Goal: Find specific page/section: Find specific page/section

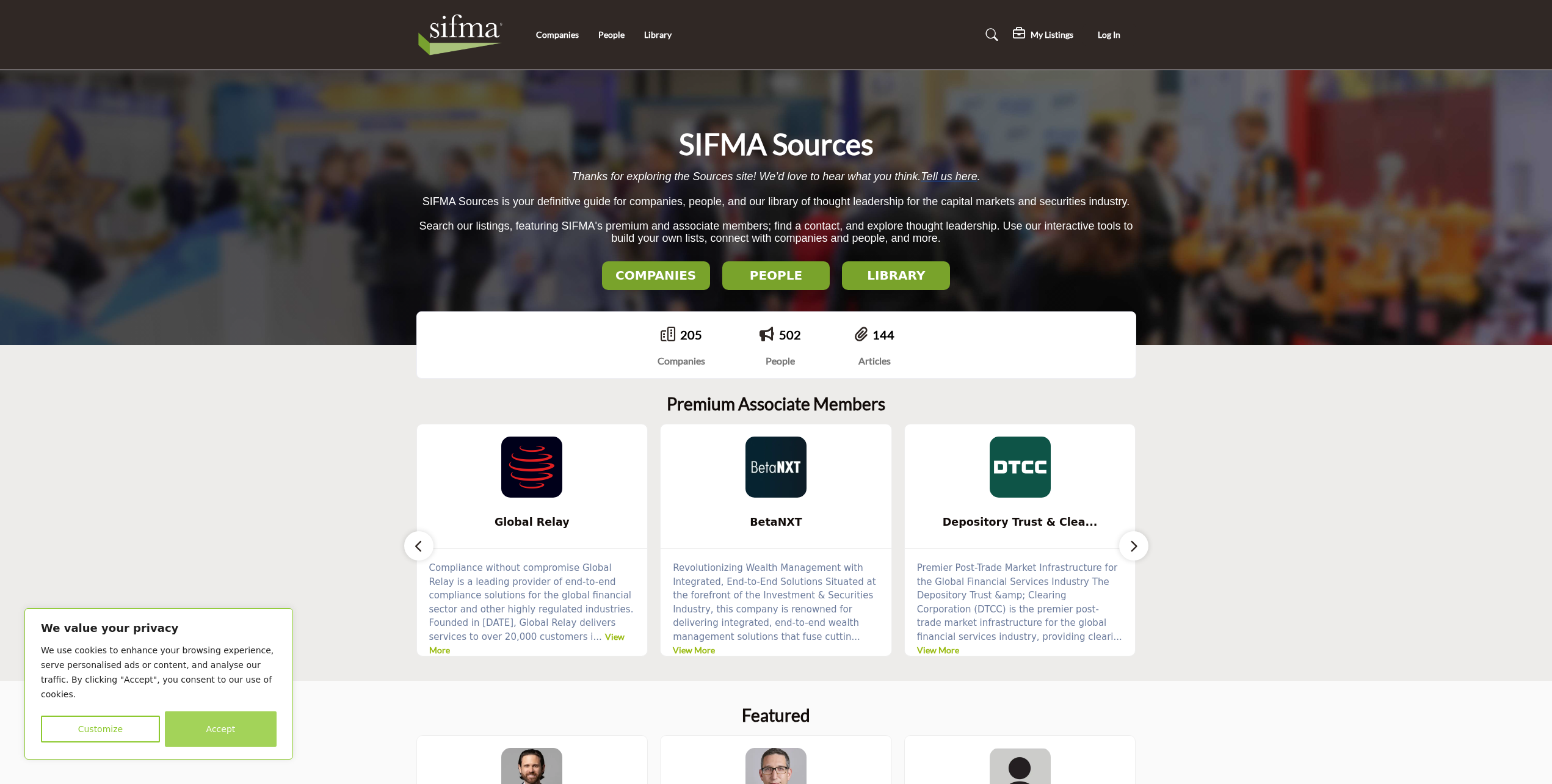
click at [235, 724] on button "Accept" at bounding box center [221, 729] width 112 height 35
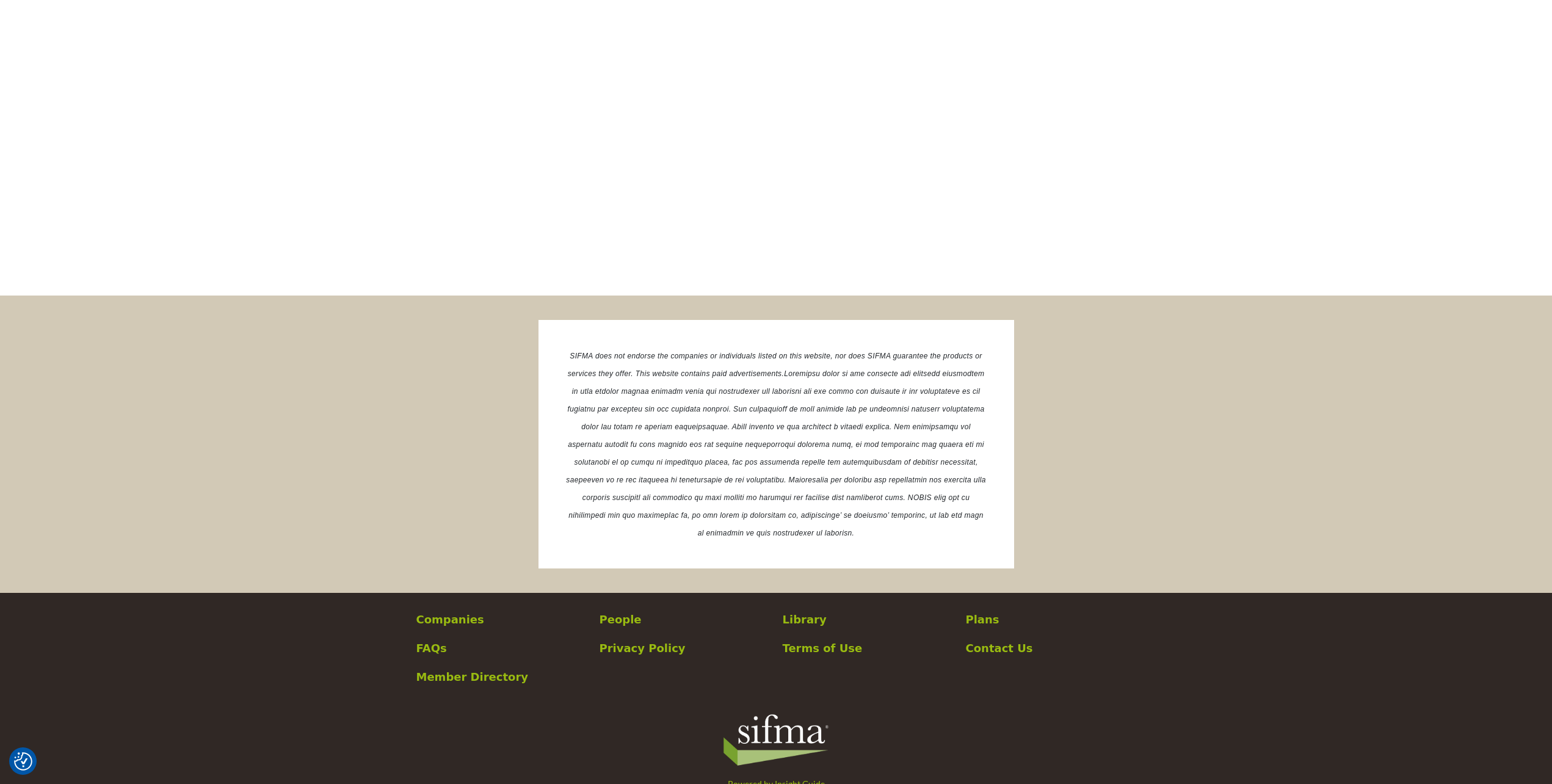
scroll to position [2082, 0]
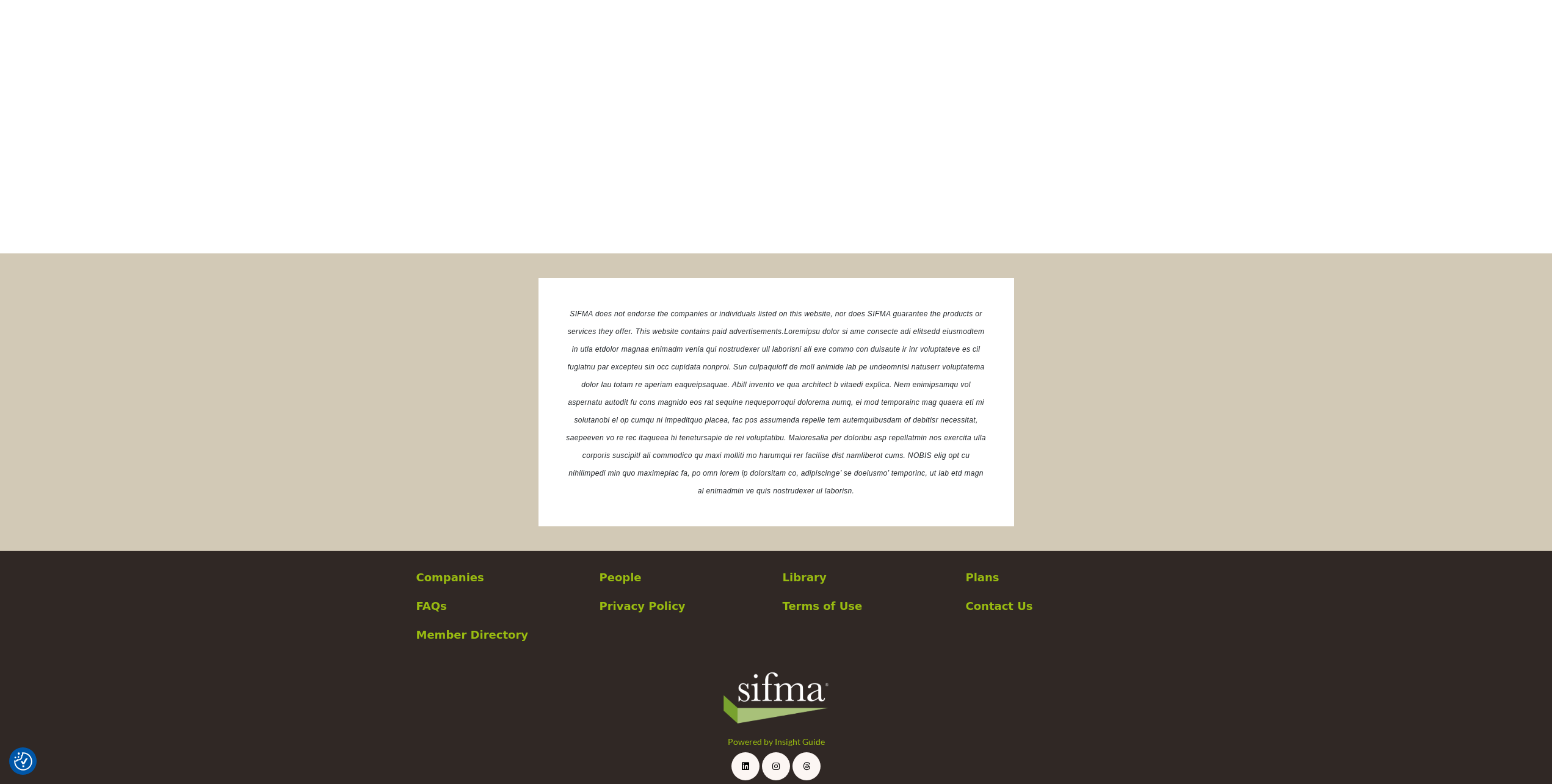
click at [802, 569] on p "Library" at bounding box center [867, 577] width 171 height 17
